Goal: Find specific page/section: Find specific page/section

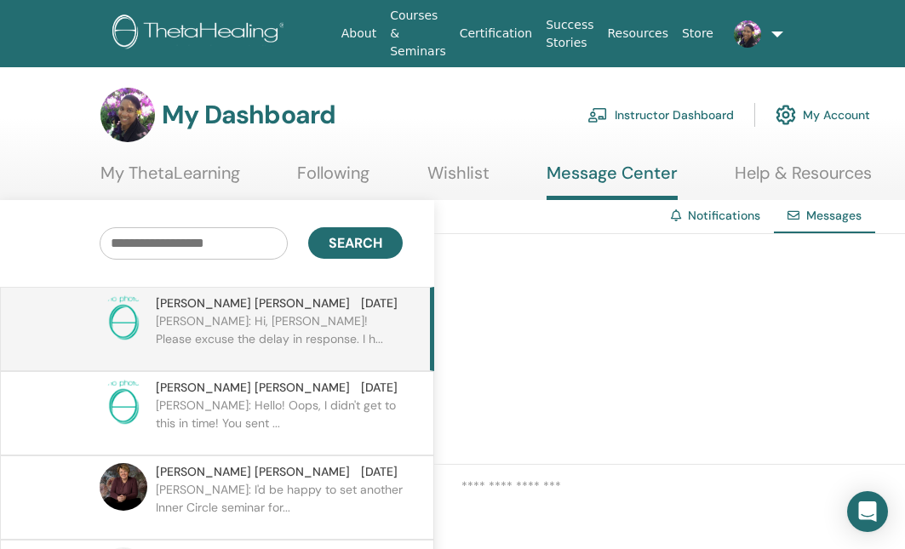
click at [760, 26] on span at bounding box center [747, 33] width 41 height 14
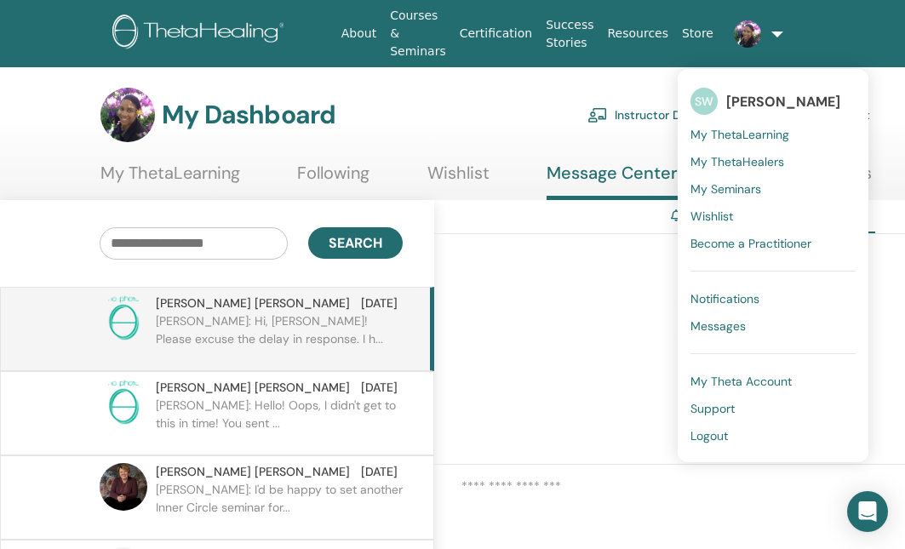
click at [460, 100] on div "My Dashboard Instructor Dashboard My Account" at bounding box center [485, 115] width 770 height 54
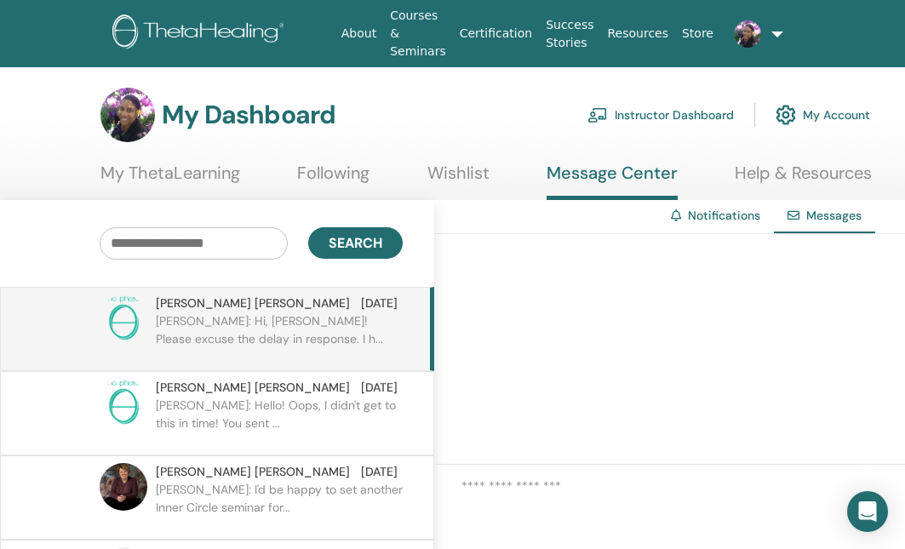
click at [630, 110] on link "Instructor Dashboard" at bounding box center [661, 114] width 146 height 37
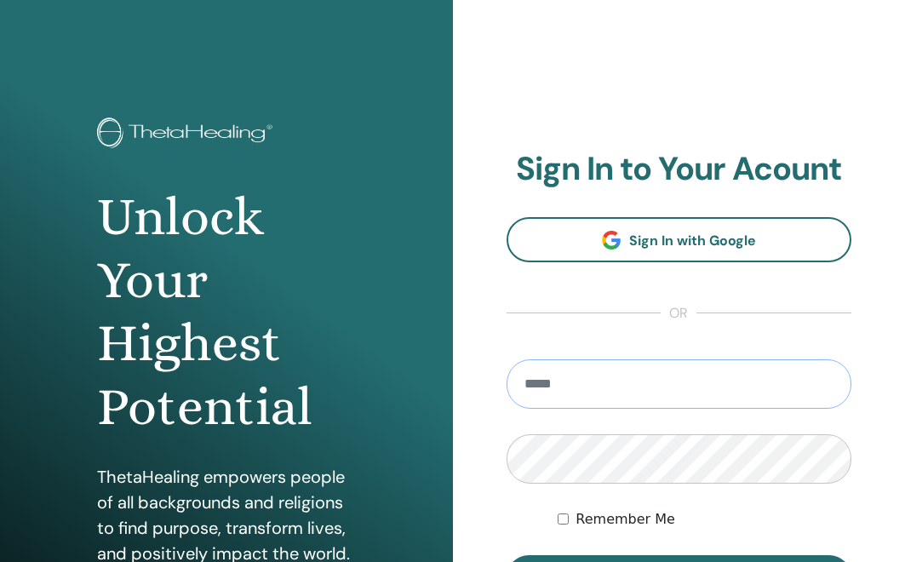
type input "**********"
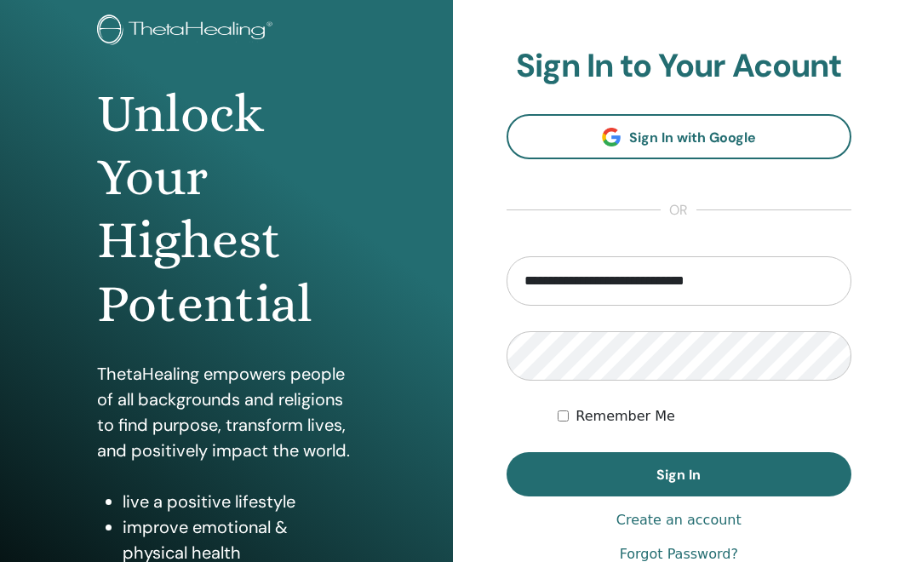
scroll to position [255, 0]
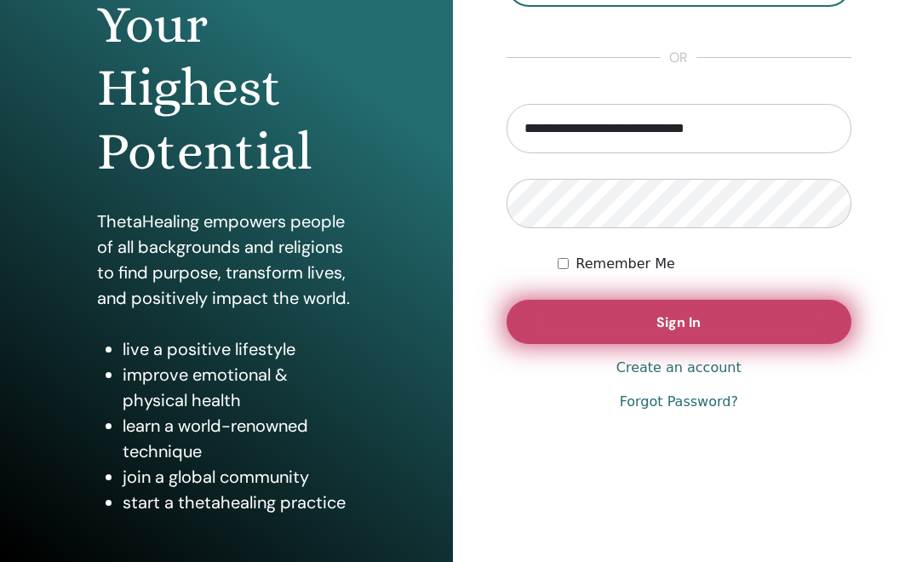
click at [653, 316] on button "Sign In" at bounding box center [680, 322] width 346 height 44
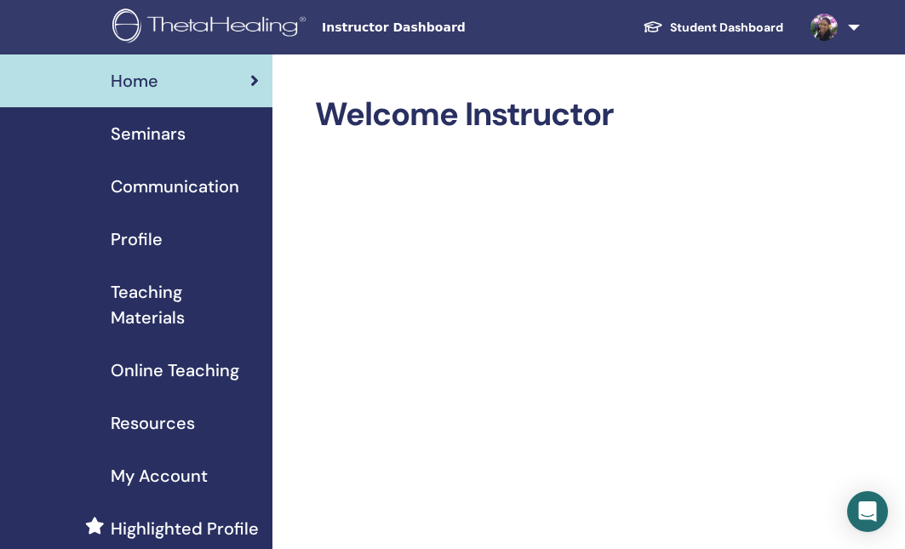
click at [147, 134] on span "Seminars" at bounding box center [148, 134] width 75 height 26
